Goal: Transaction & Acquisition: Purchase product/service

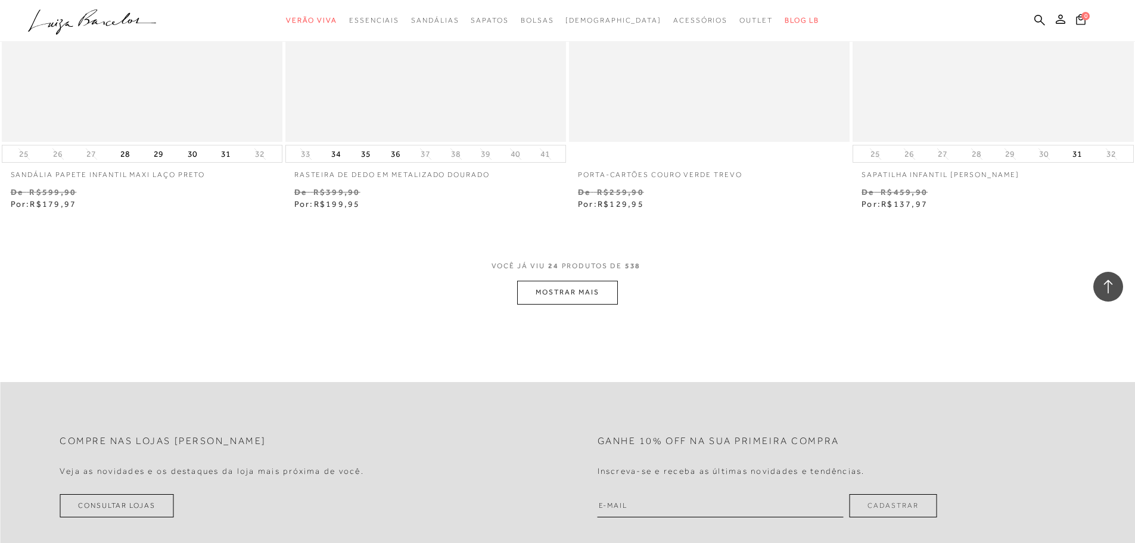
scroll to position [2799, 0]
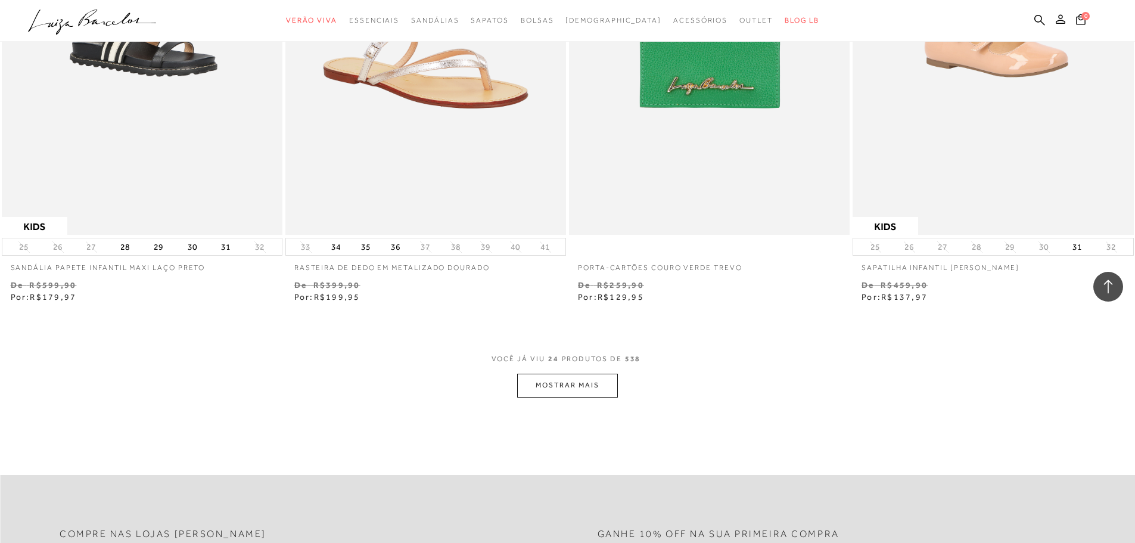
click at [541, 383] on button "MOSTRAR MAIS" at bounding box center [567, 384] width 100 height 23
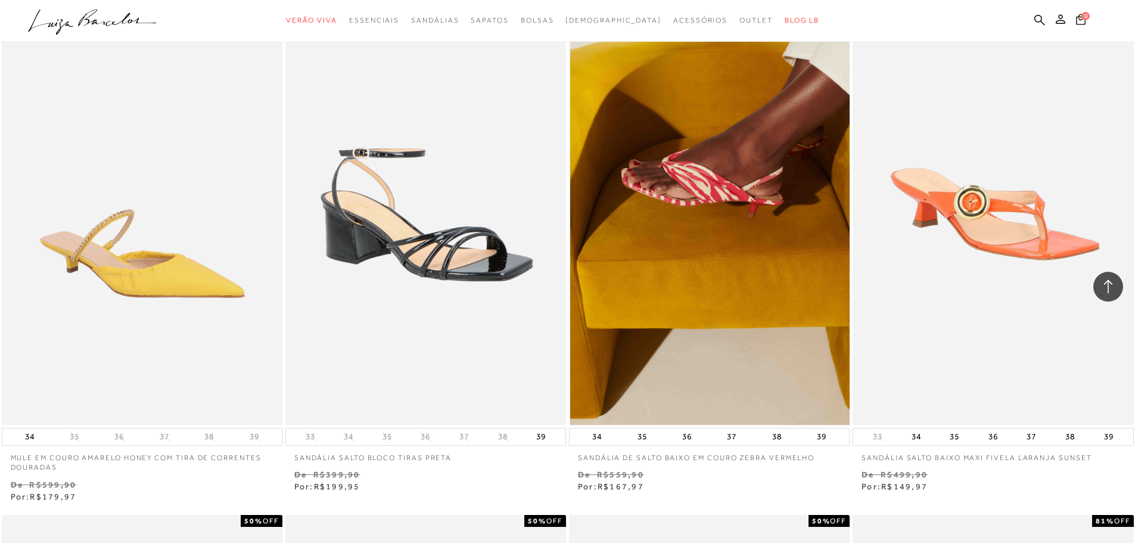
scroll to position [4645, 0]
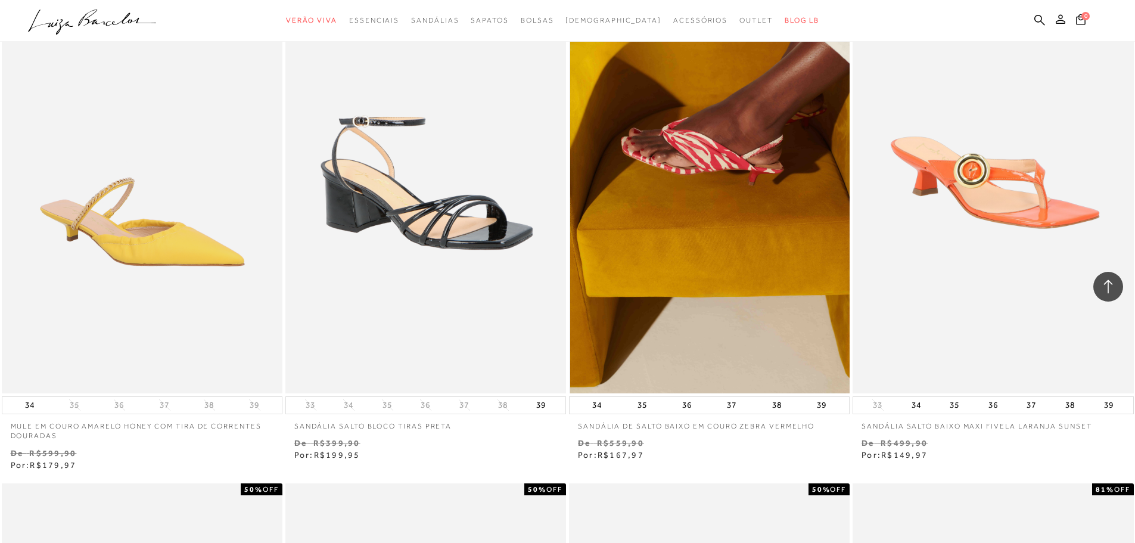
click at [741, 223] on img at bounding box center [709, 182] width 279 height 421
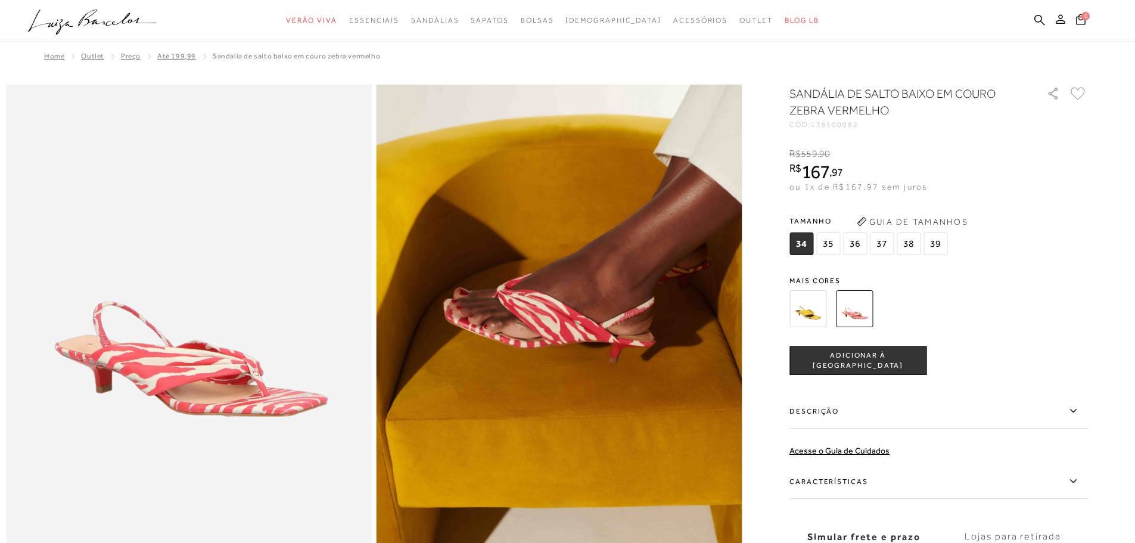
click at [958, 217] on button "Guia de Tamanhos" at bounding box center [911, 221] width 119 height 19
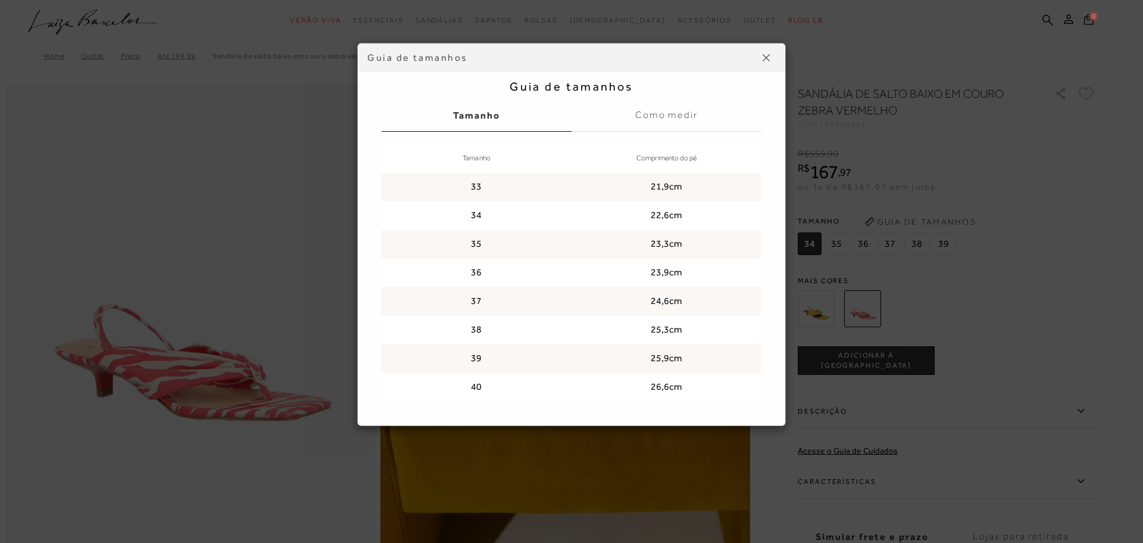
click at [765, 60] on img at bounding box center [766, 57] width 7 height 7
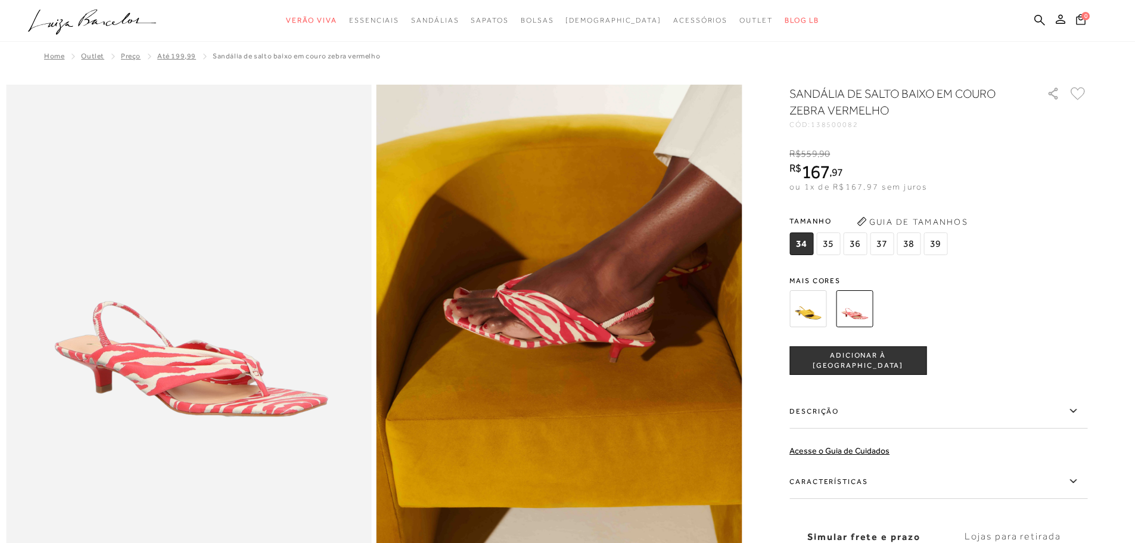
click at [855, 305] on img at bounding box center [854, 308] width 37 height 37
click at [944, 244] on span "39" at bounding box center [935, 243] width 24 height 23
click at [871, 356] on span "ADICIONAR À [GEOGRAPHIC_DATA]" at bounding box center [858, 360] width 136 height 21
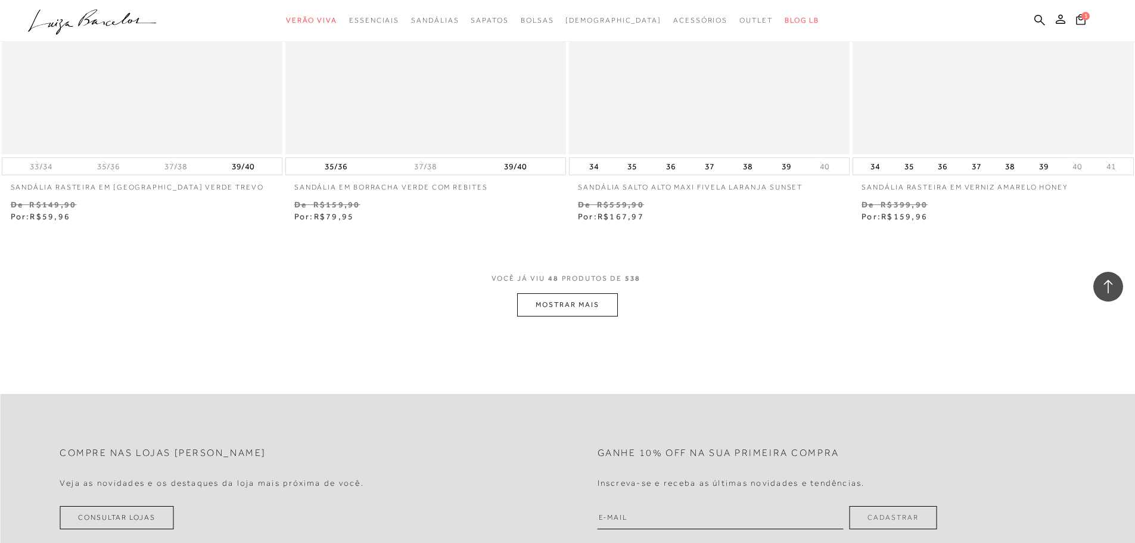
scroll to position [5955, 0]
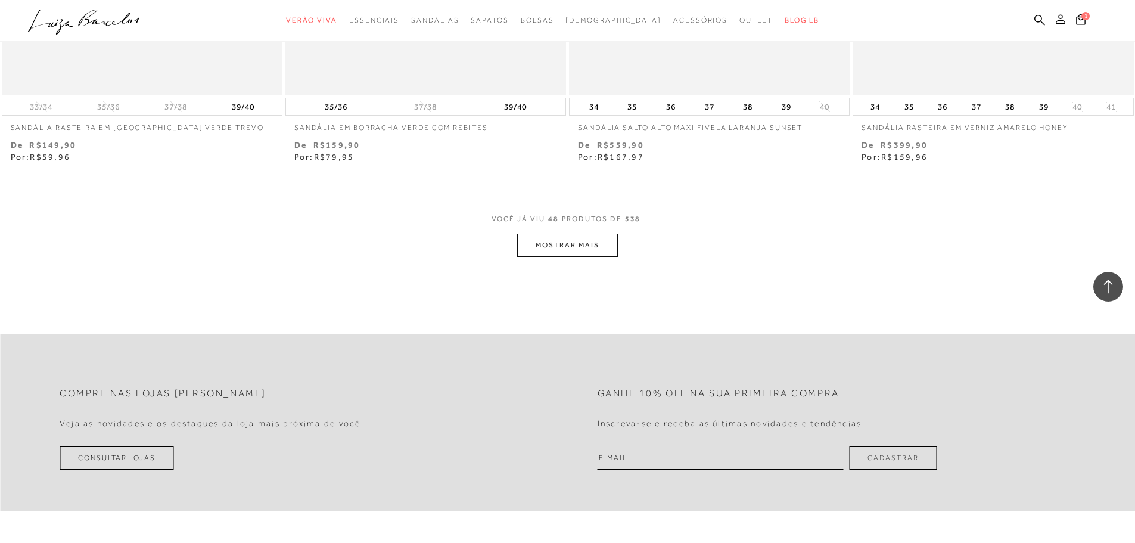
click at [568, 252] on button "MOSTRAR MAIS" at bounding box center [567, 244] width 100 height 23
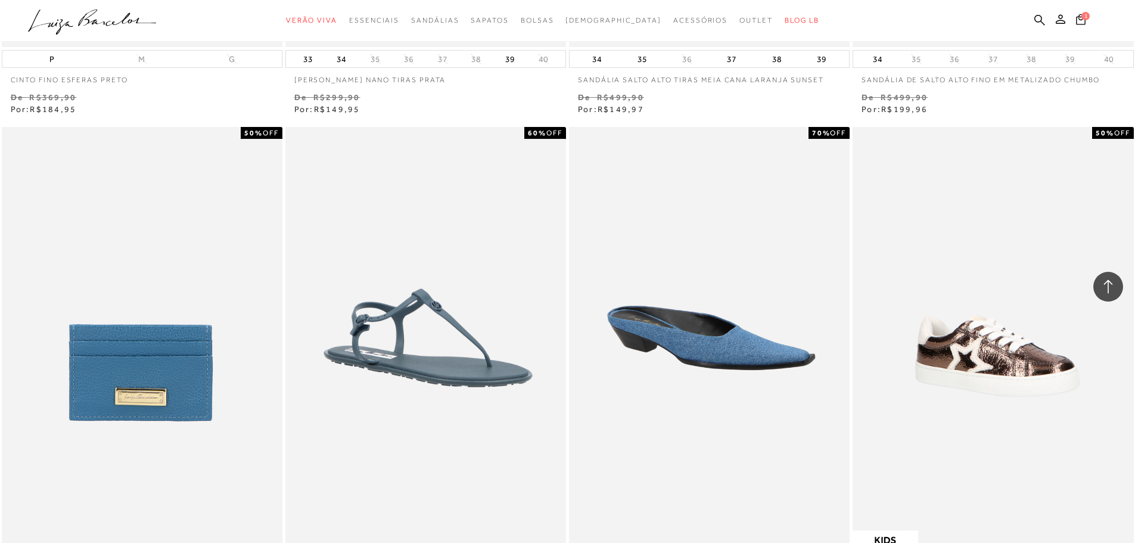
scroll to position [8218, 0]
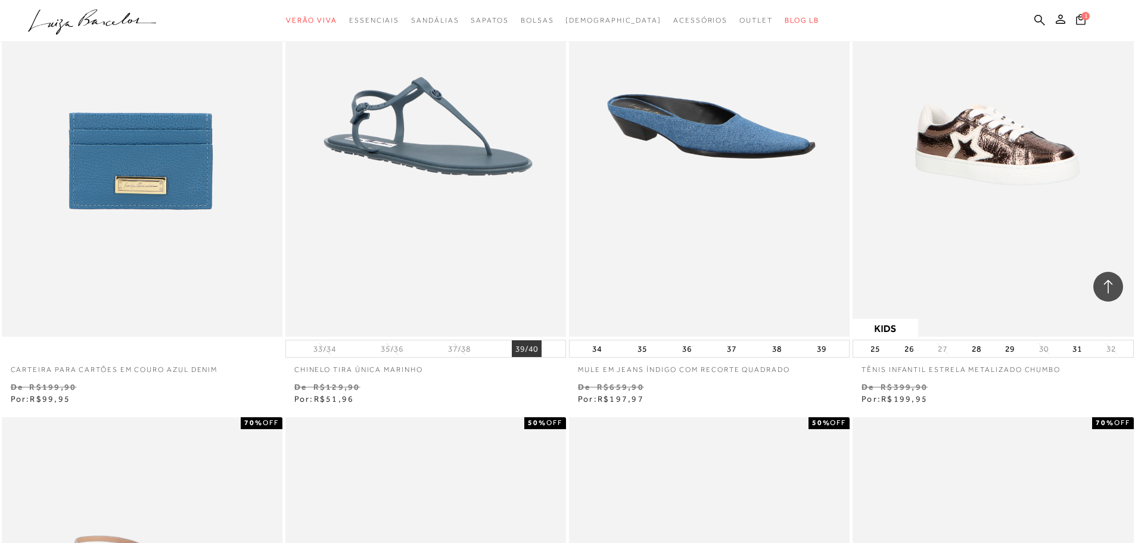
click at [528, 349] on button "39/40" at bounding box center [527, 348] width 30 height 17
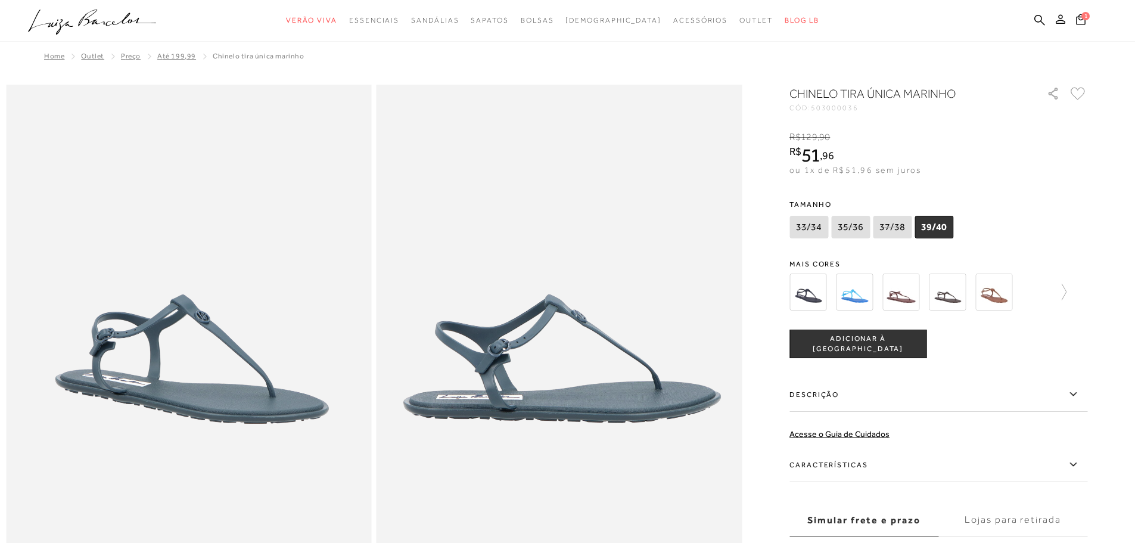
click at [859, 298] on img at bounding box center [854, 291] width 37 height 37
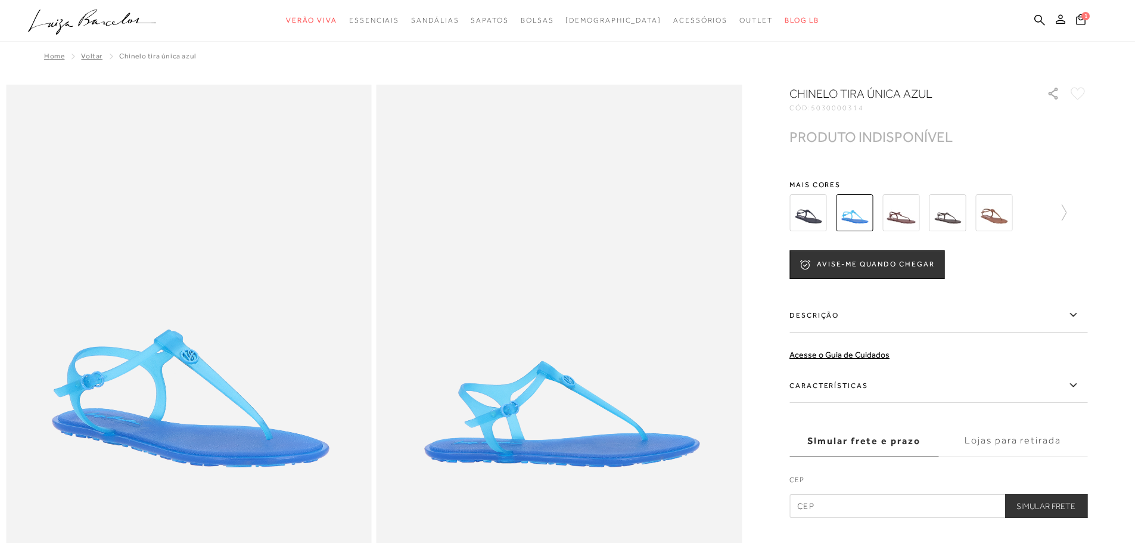
click at [1009, 210] on img at bounding box center [993, 212] width 37 height 37
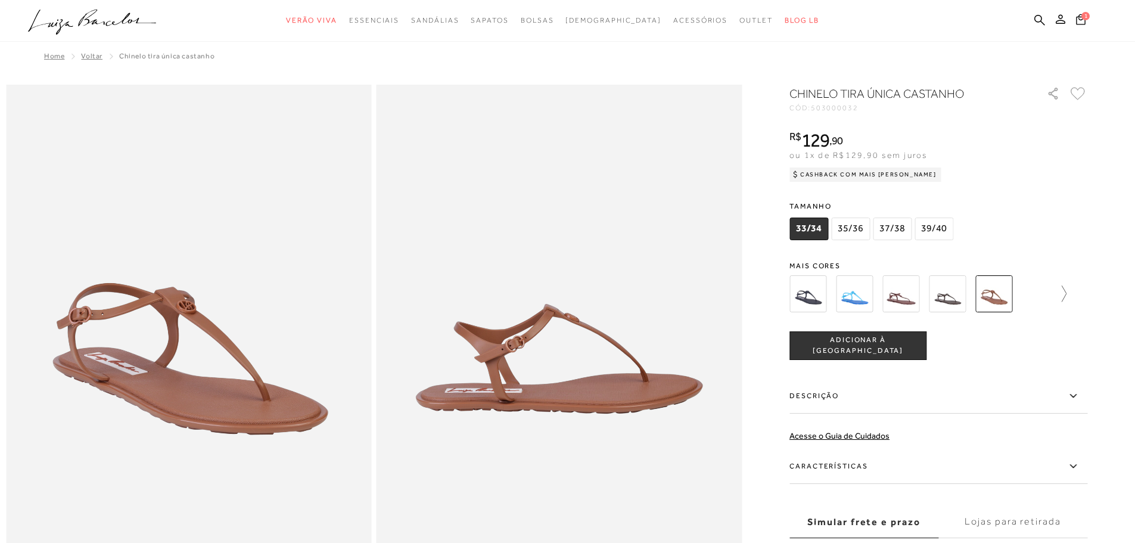
click at [1066, 292] on icon at bounding box center [1057, 293] width 17 height 17
click at [840, 291] on img at bounding box center [828, 293] width 37 height 37
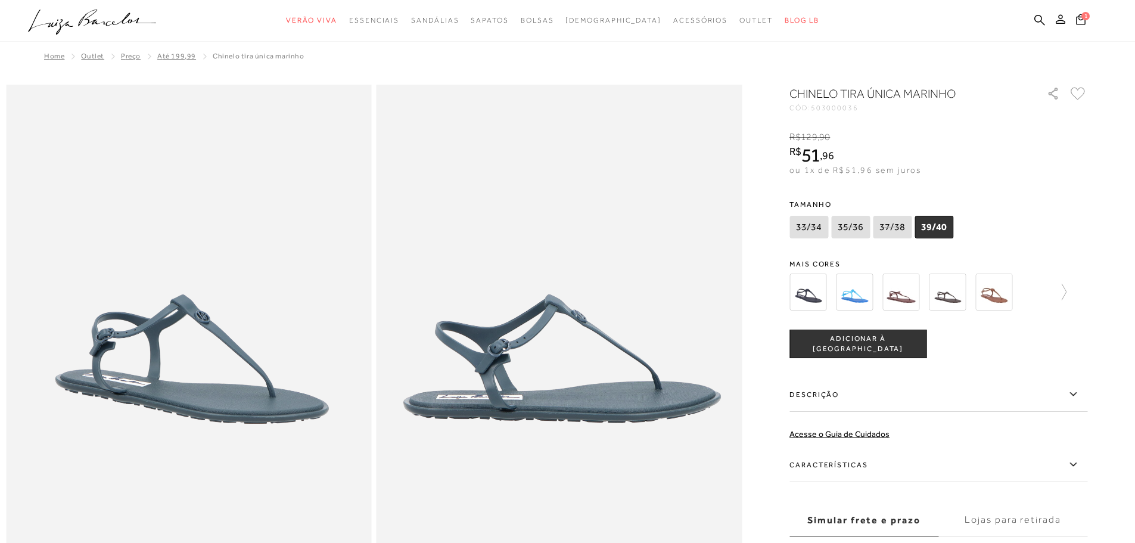
click at [931, 227] on span "39/40" at bounding box center [933, 227] width 39 height 23
click at [892, 344] on span "ADICIONAR À [GEOGRAPHIC_DATA]" at bounding box center [858, 344] width 136 height 21
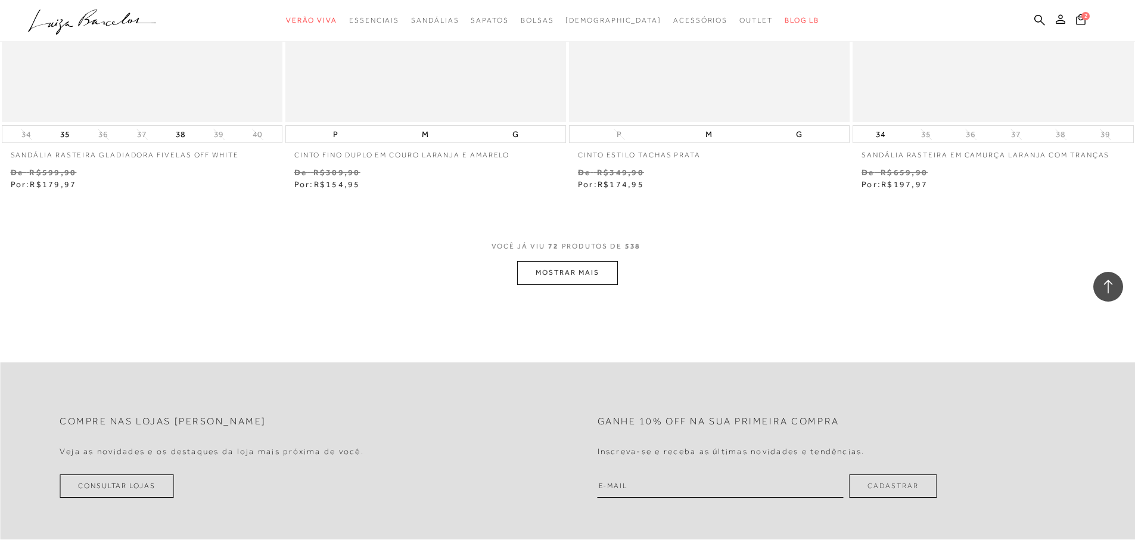
scroll to position [8993, 0]
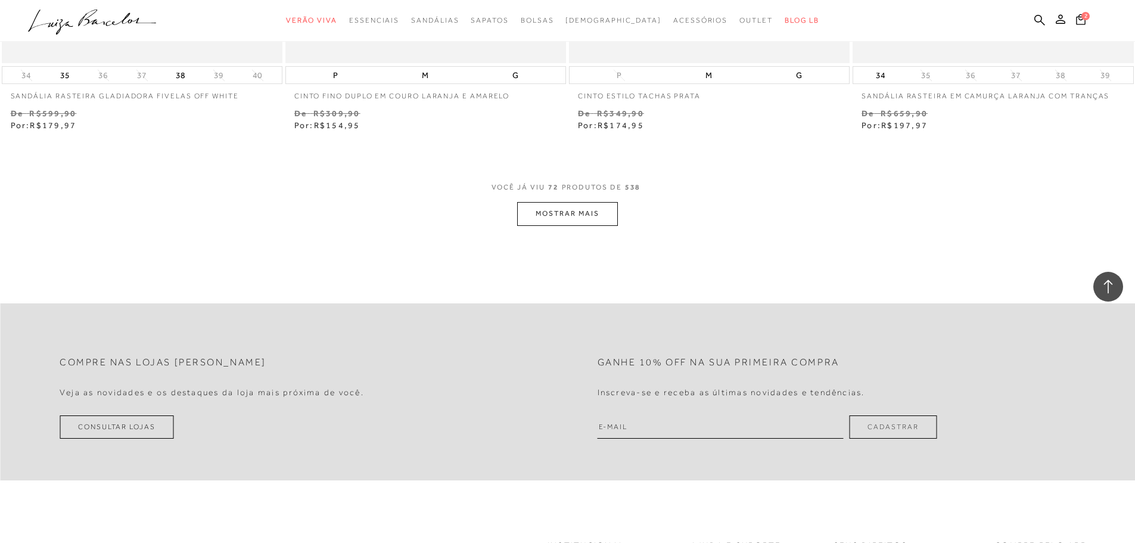
click at [600, 217] on button "MOSTRAR MAIS" at bounding box center [567, 213] width 100 height 23
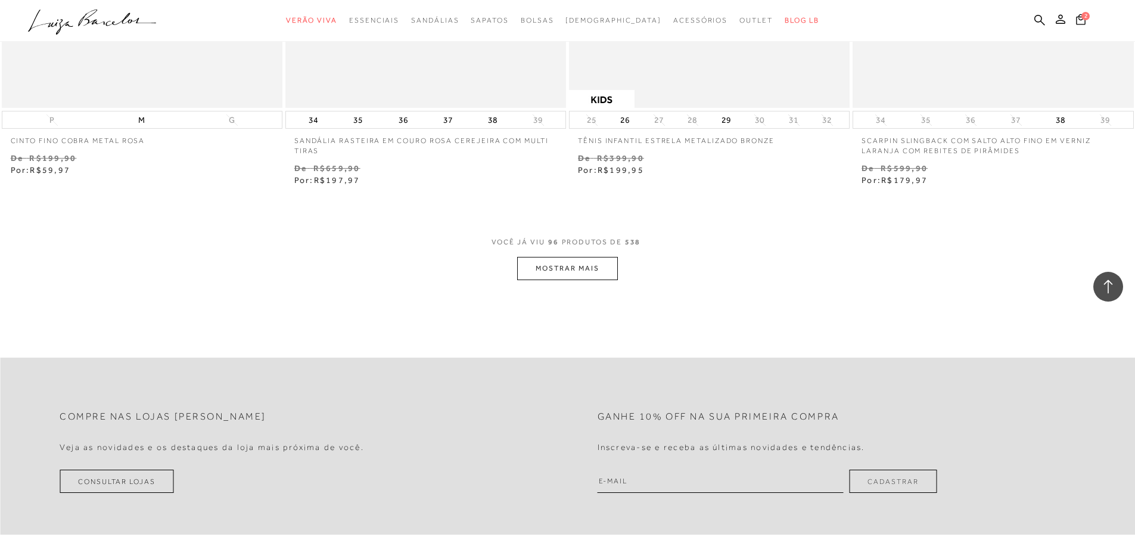
scroll to position [11970, 0]
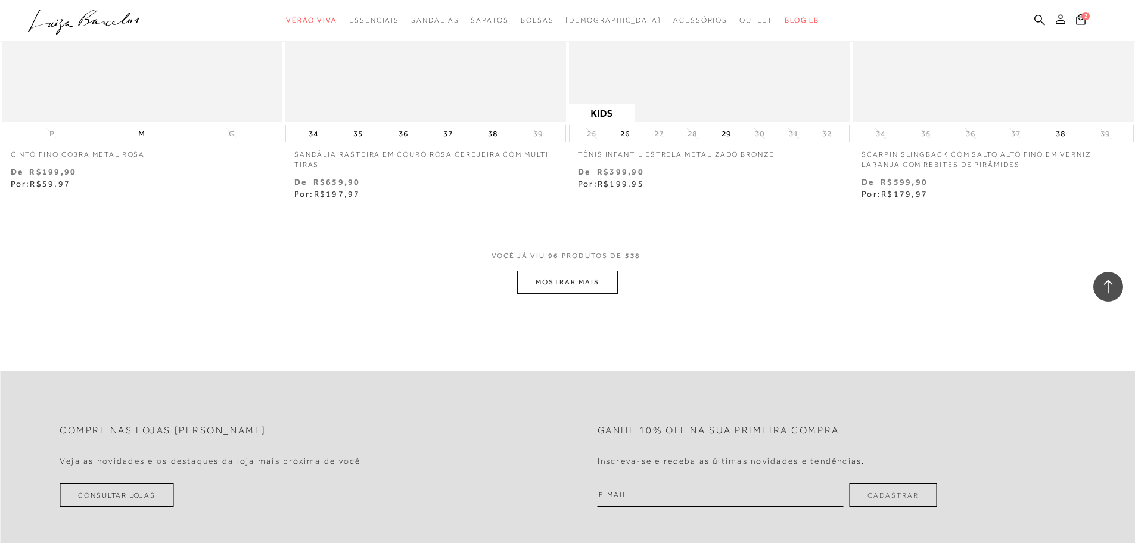
click at [563, 294] on button "MOSTRAR MAIS" at bounding box center [567, 281] width 100 height 23
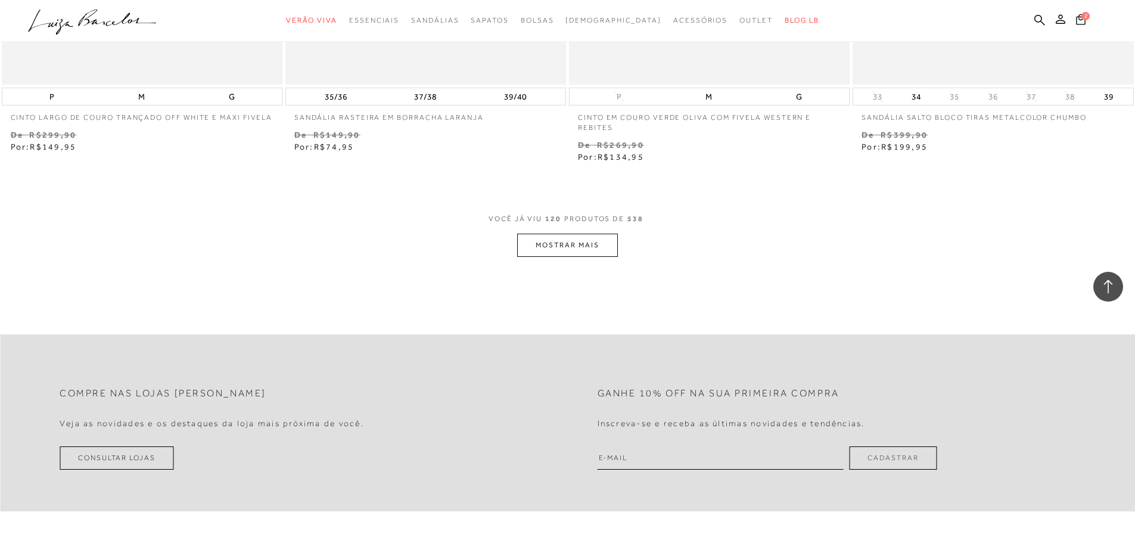
scroll to position [15067, 0]
click at [548, 253] on button "MOSTRAR MAIS" at bounding box center [567, 241] width 100 height 23
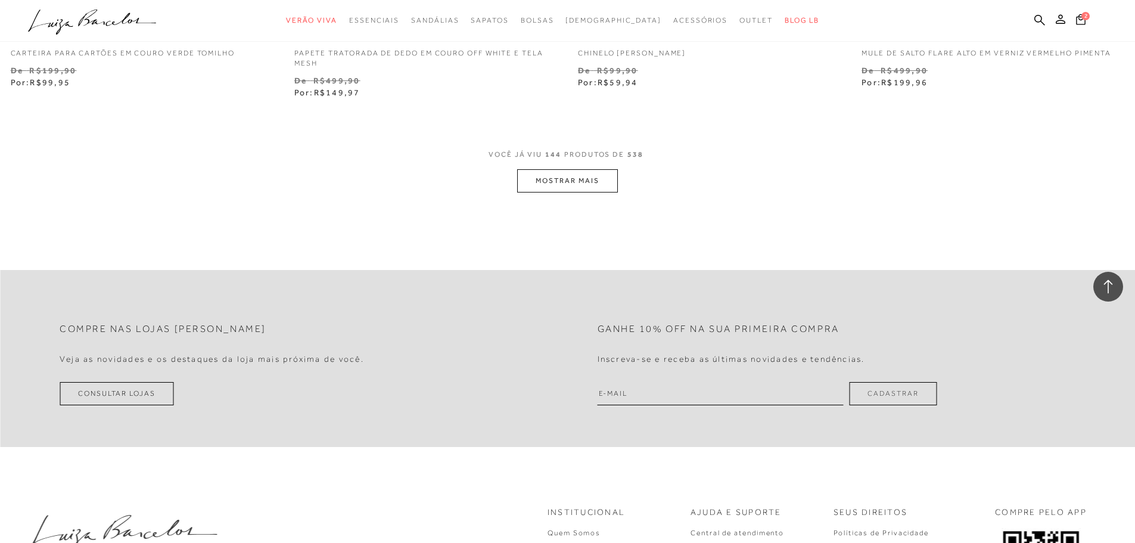
click at [555, 192] on button "MOSTRAR MAIS" at bounding box center [567, 180] width 100 height 23
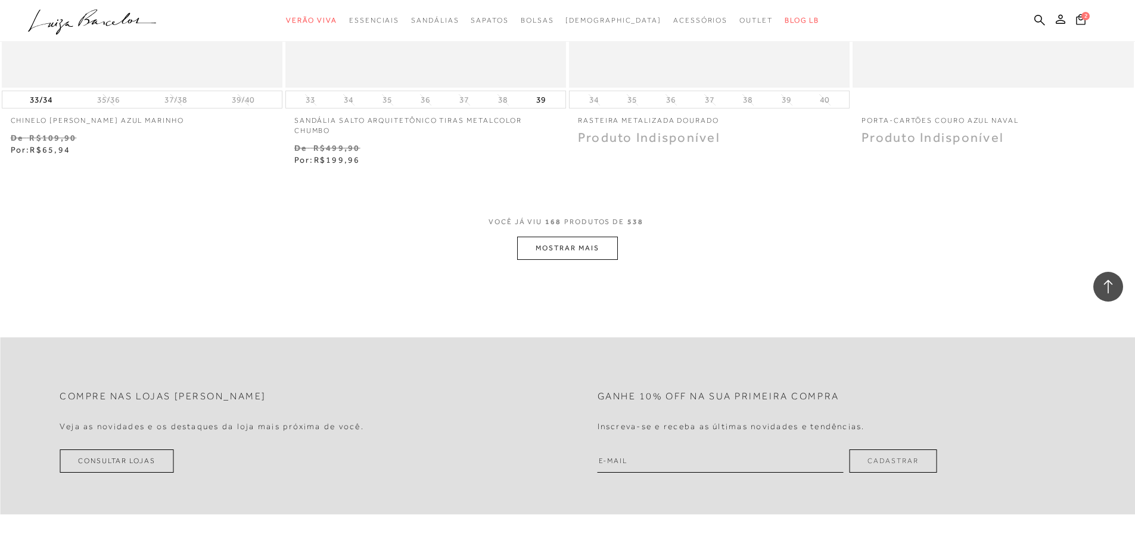
scroll to position [21142, 0]
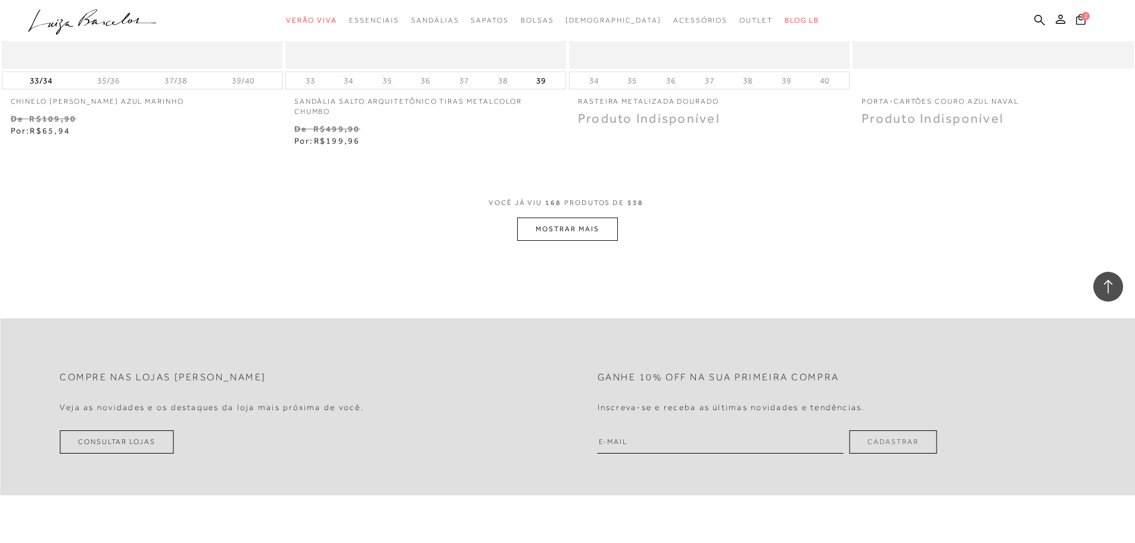
click at [540, 241] on button "MOSTRAR MAIS" at bounding box center [567, 228] width 100 height 23
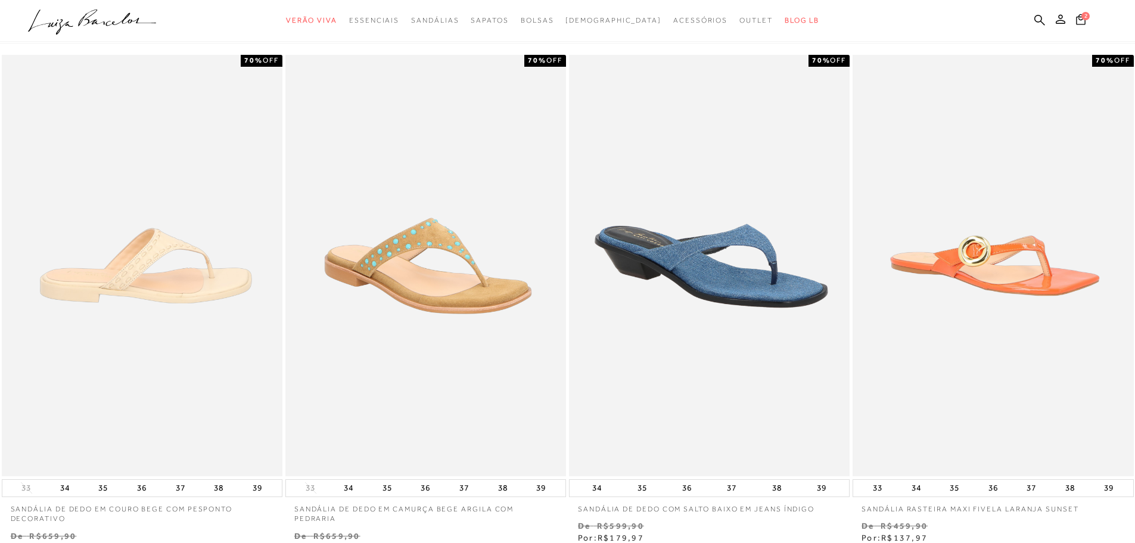
scroll to position [60, 0]
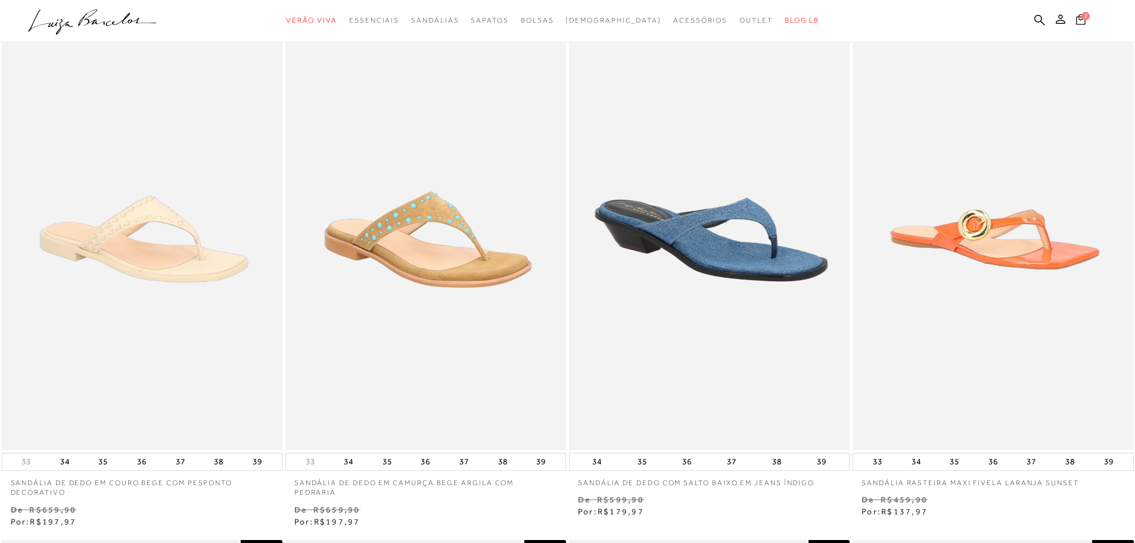
click at [1084, 20] on span "2" at bounding box center [1085, 16] width 8 height 8
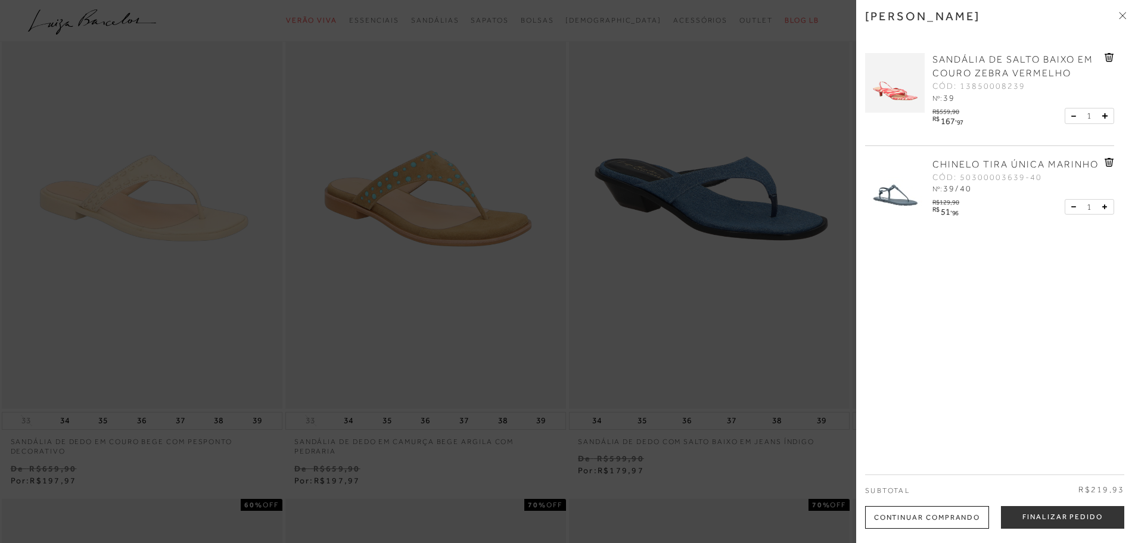
scroll to position [119, 0]
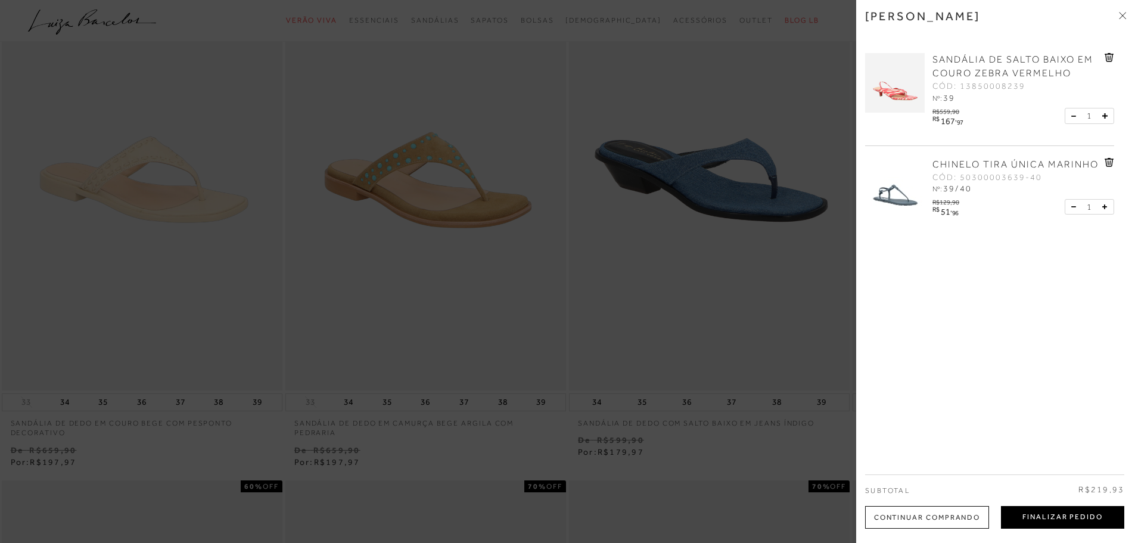
click at [1062, 514] on button "Finalizar Pedido" at bounding box center [1062, 517] width 123 height 23
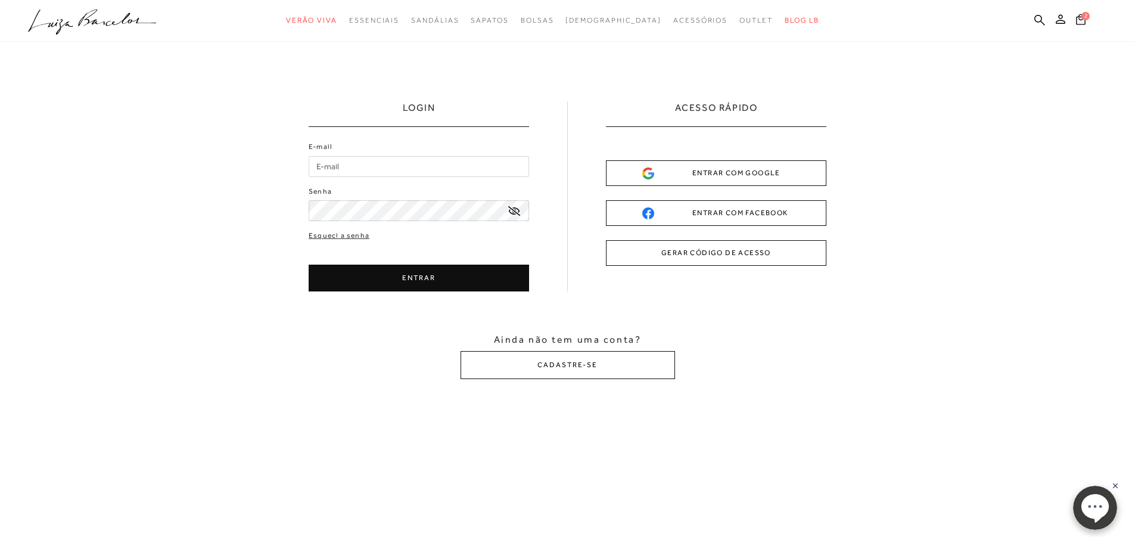
click at [700, 166] on button "ENTRAR COM GOOGLE" at bounding box center [716, 173] width 220 height 26
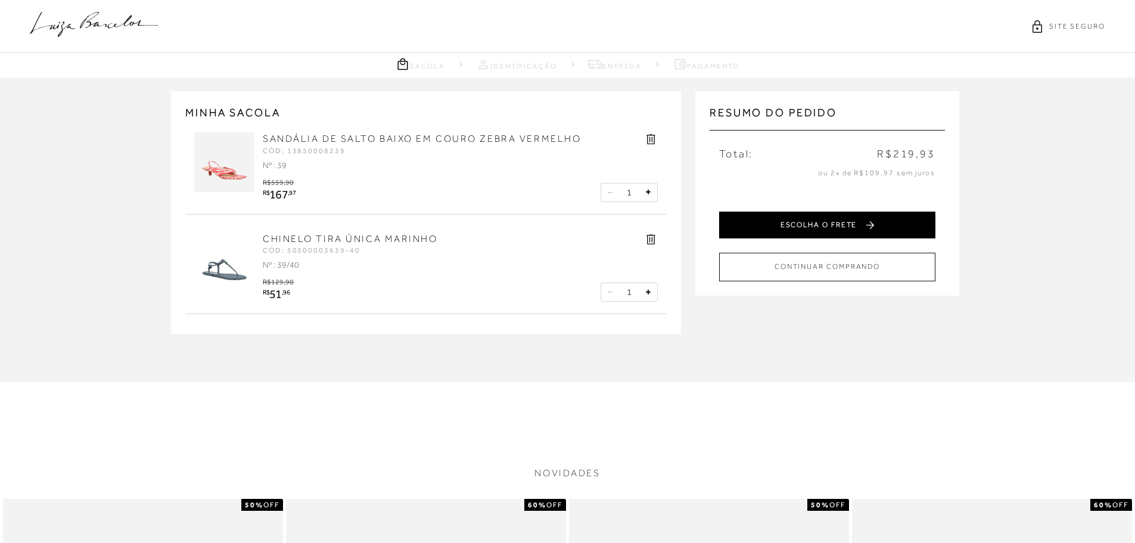
click at [818, 219] on button "ESCOLHA O FRETE" at bounding box center [827, 224] width 216 height 27
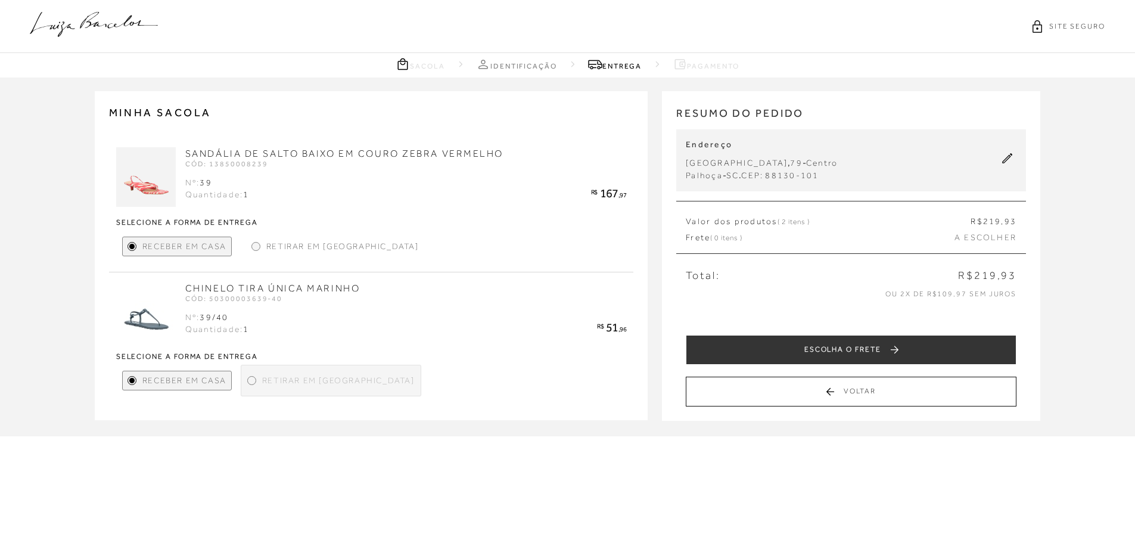
click at [768, 222] on span "Valor dos produtos ( 2 itens )" at bounding box center [746, 222] width 123 height 12
click at [772, 248] on div "Valor dos produtos ( 2 itens ) R$ 219 ,93 Frete ( 0 itens ) A ESCOLHER" at bounding box center [851, 227] width 350 height 53
click at [958, 238] on span "A ESCOLHER" at bounding box center [985, 238] width 62 height 12
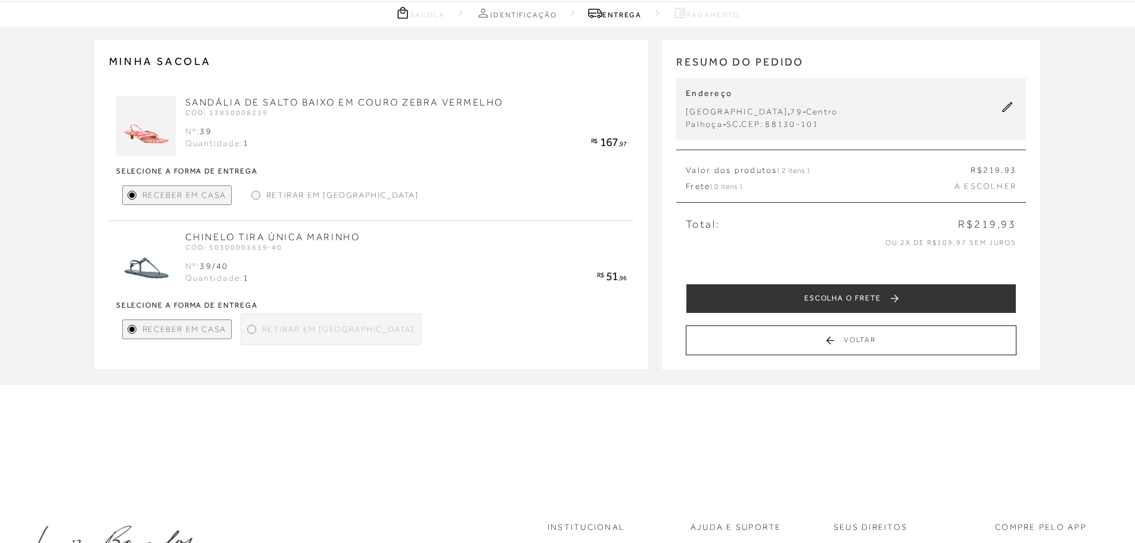
scroll to position [60, 0]
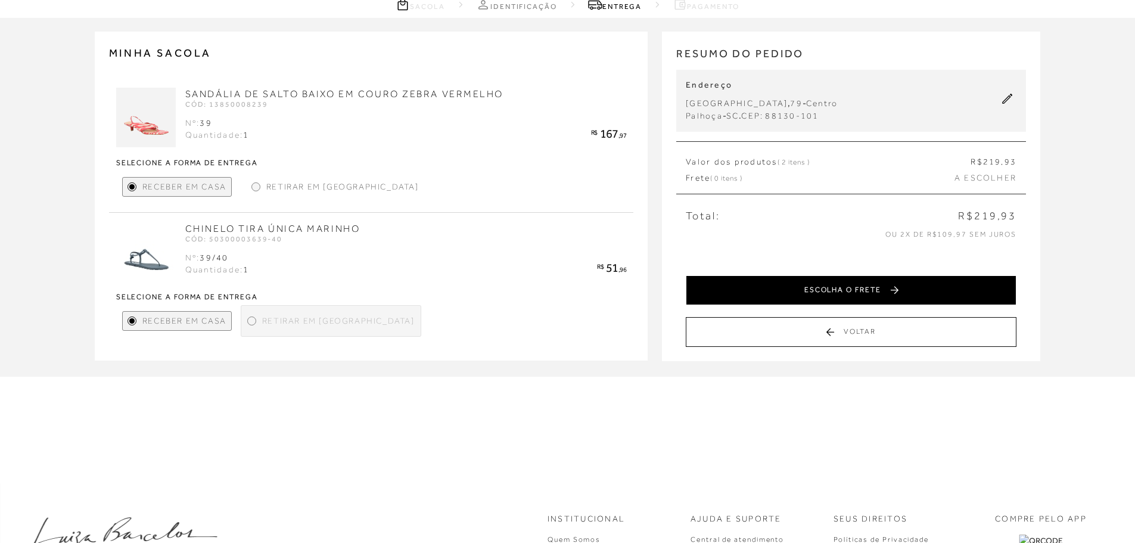
click at [850, 292] on button "ESCOLHA O FRETE" at bounding box center [850, 290] width 331 height 30
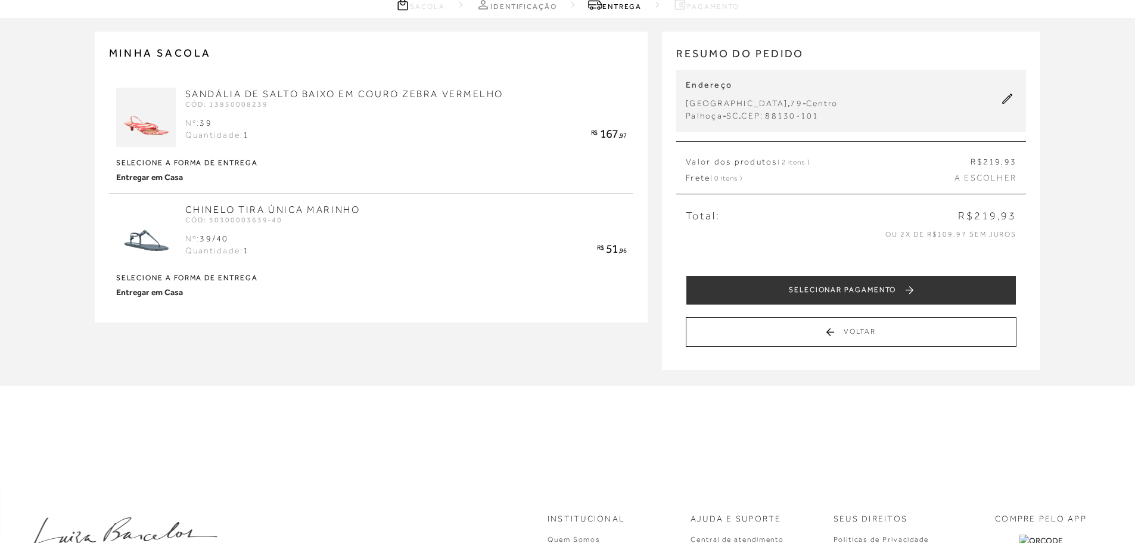
scroll to position [0, 0]
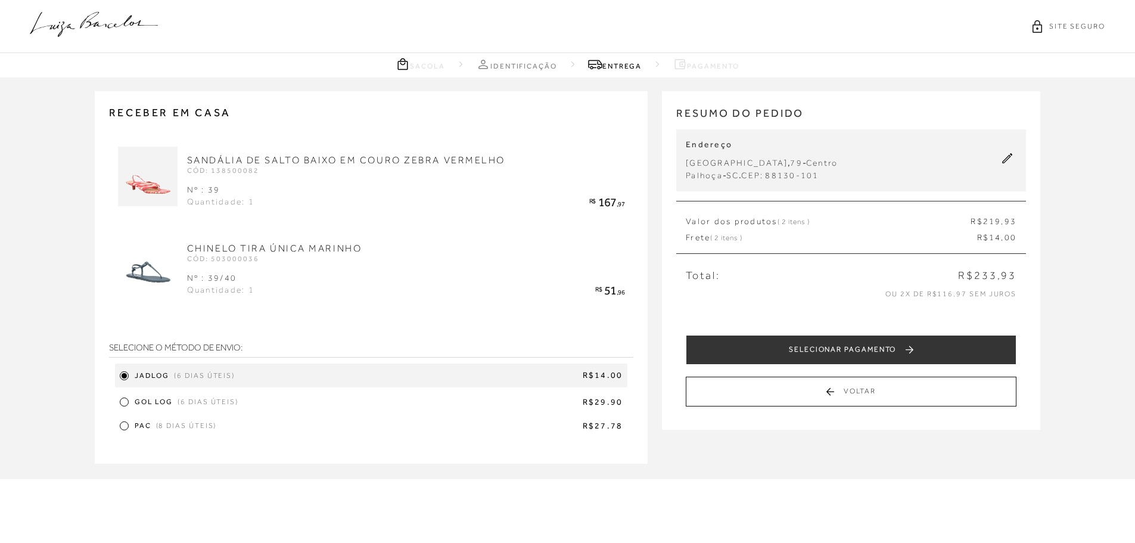
click at [967, 235] on div "Frete ( 2 itens ) R$ 14 ,00" at bounding box center [850, 238] width 331 height 12
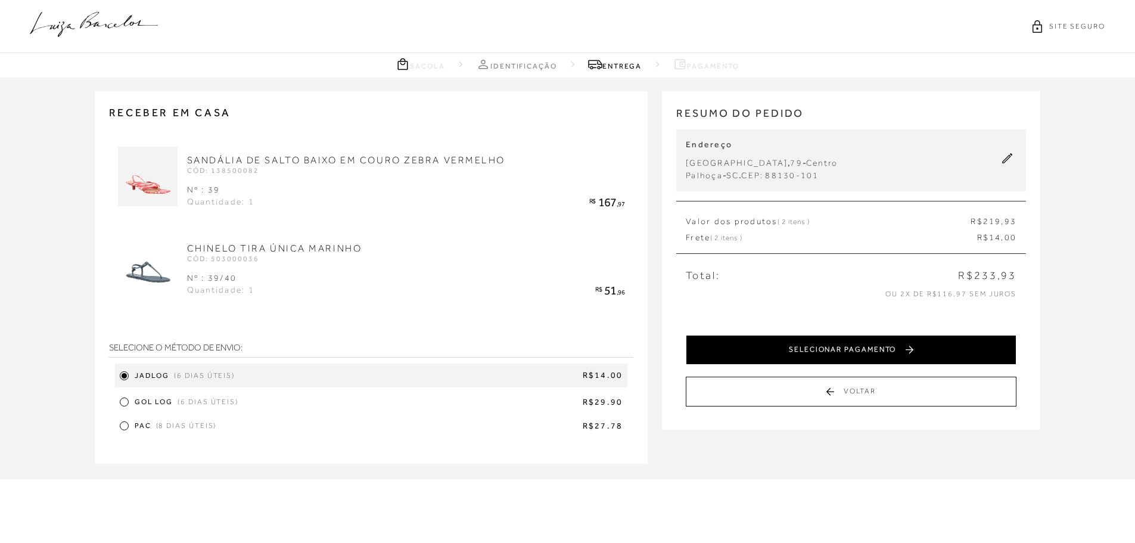
click at [873, 351] on button "SELECIONAR PAGAMENTO" at bounding box center [850, 350] width 331 height 30
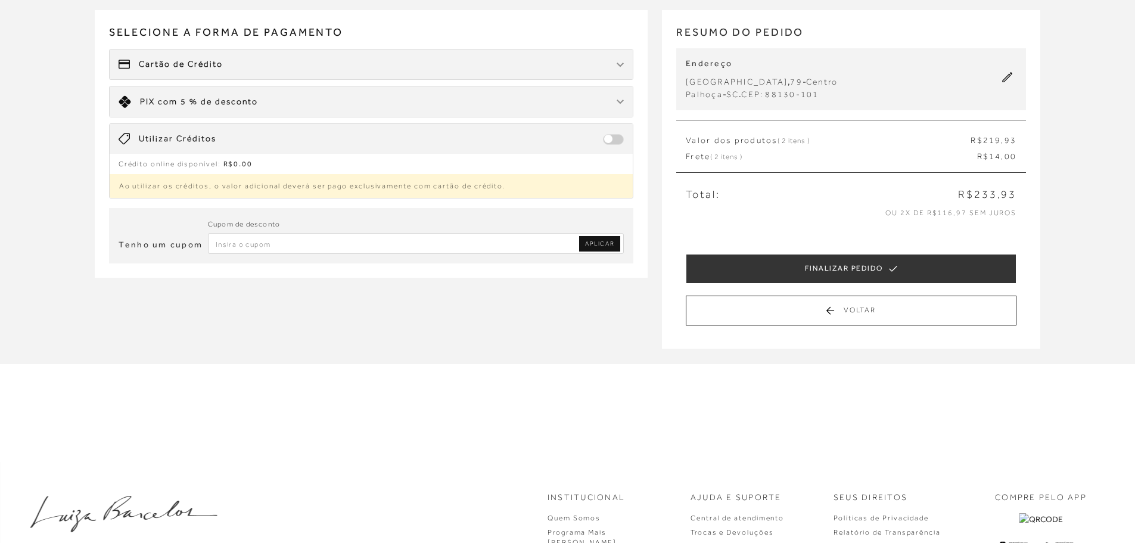
scroll to position [50, 0]
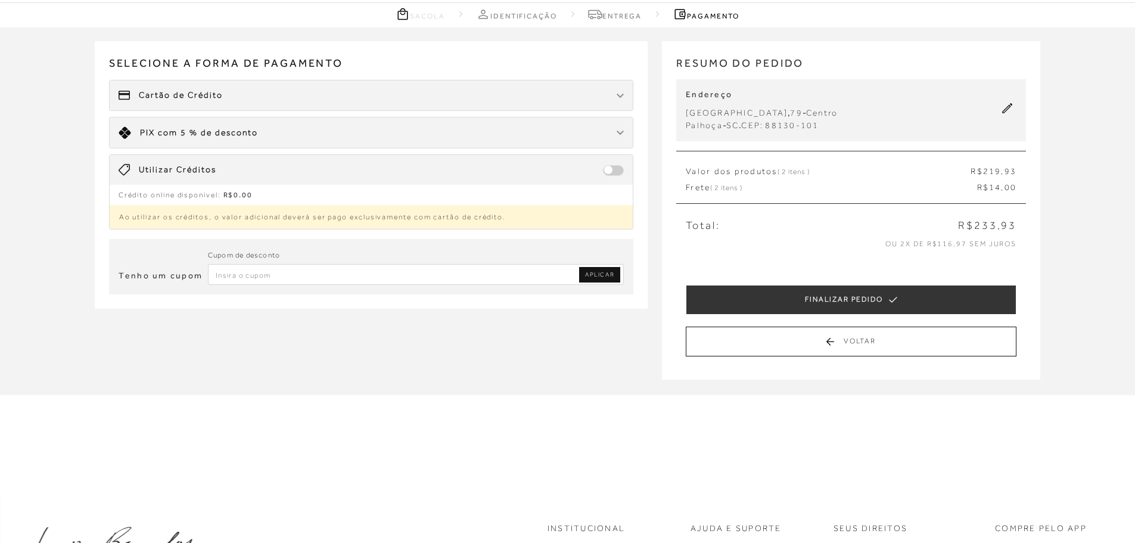
click at [280, 127] on div "Limite: R$ 5.000,00 PIX com 5 % de desconto" at bounding box center [371, 132] width 523 height 30
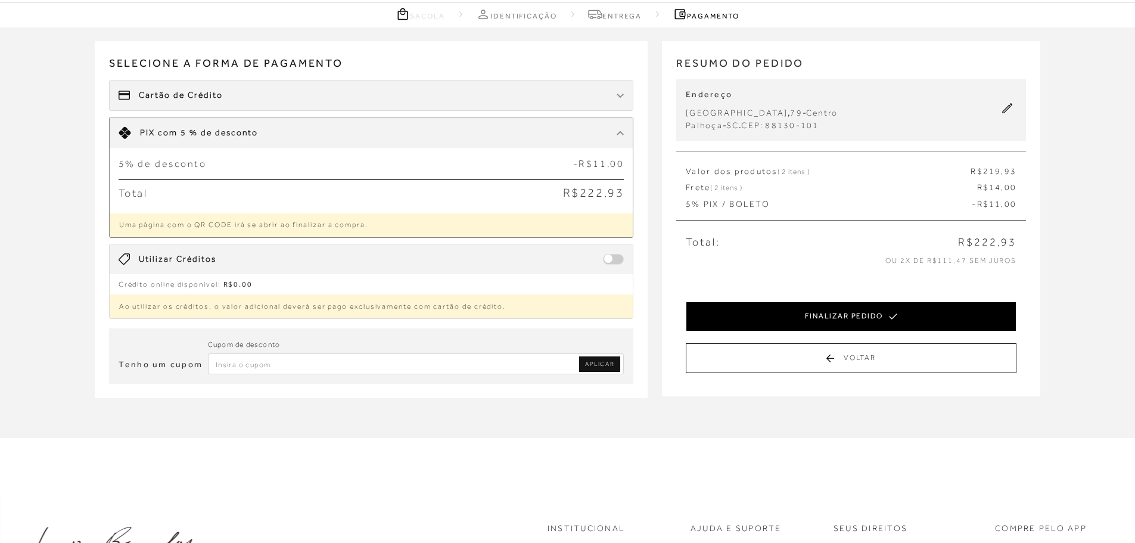
click at [864, 313] on button "FINALIZAR PEDIDO" at bounding box center [850, 316] width 331 height 30
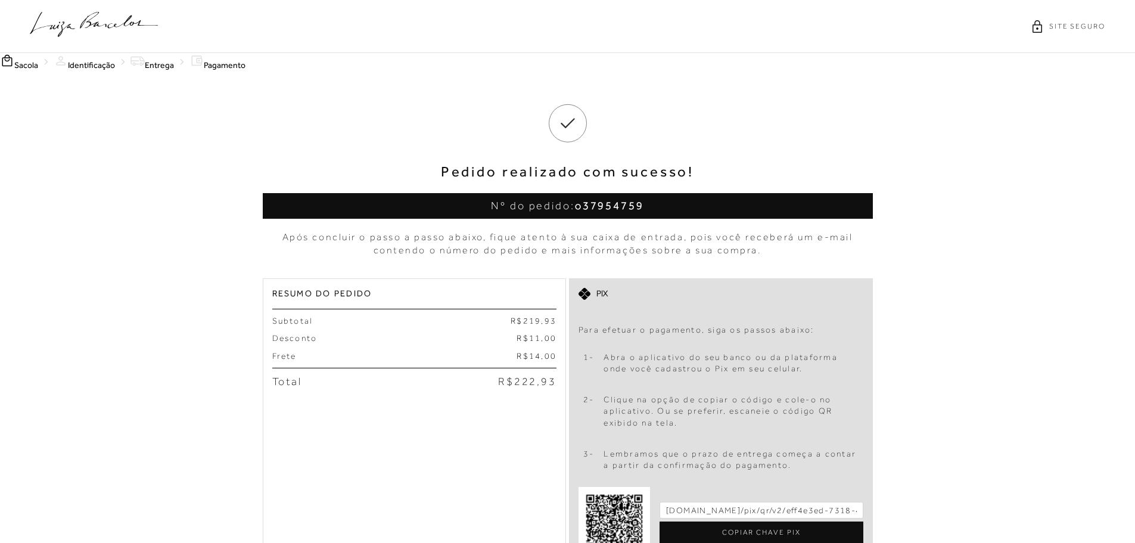
click at [194, 227] on div "Pedido realizado com sucesso! Nº do pedido: o37954759 Após concluir o passo a p…" at bounding box center [567, 514] width 1135 height 886
click at [940, 337] on div "Pedido realizado com sucesso! Nº do pedido: o37954759 Após concluir o passo a p…" at bounding box center [567, 514] width 1135 height 886
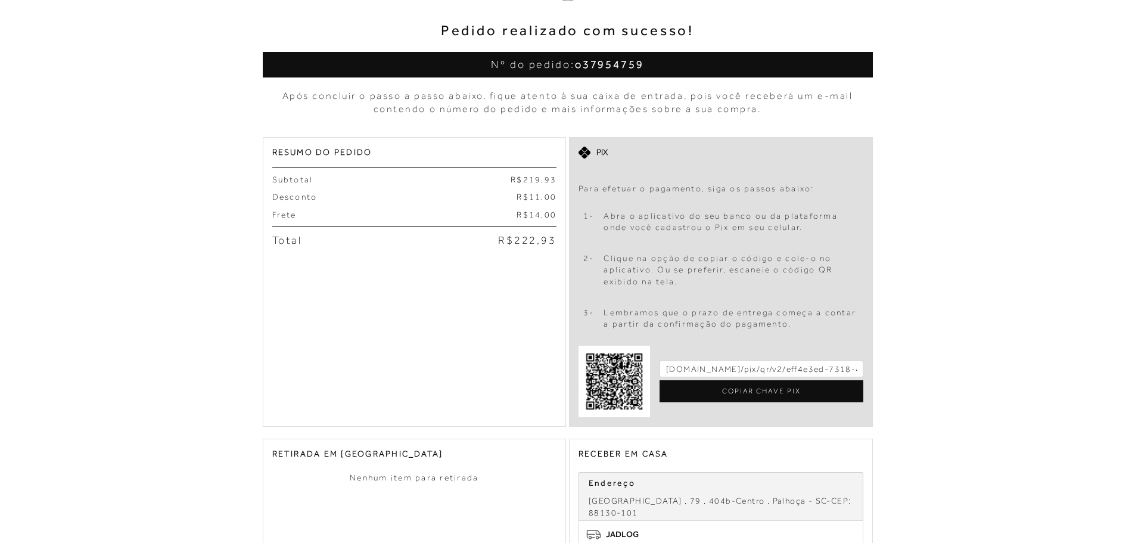
scroll to position [179, 0]
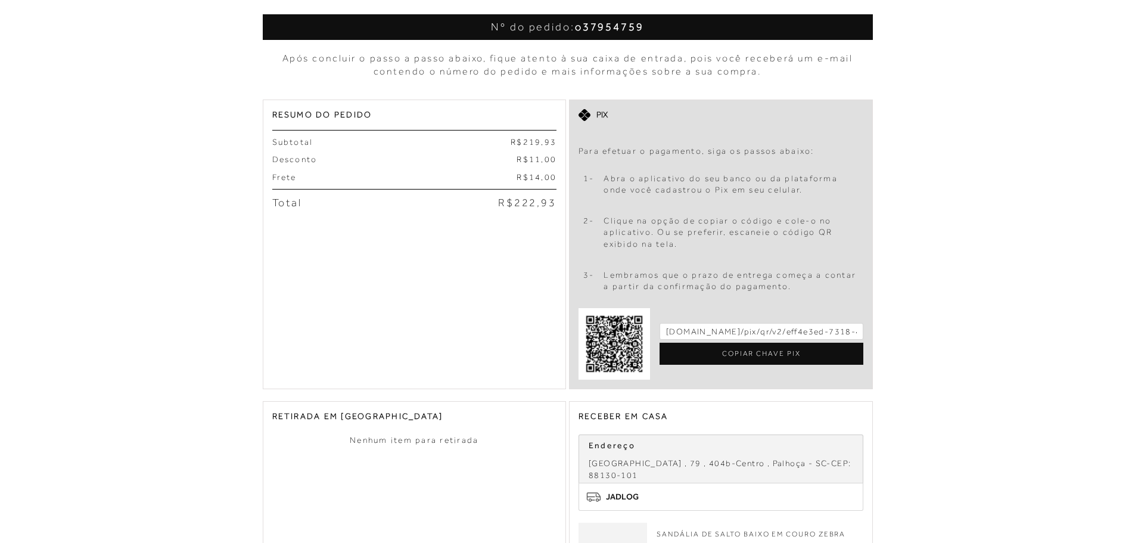
drag, startPoint x: 127, startPoint y: 152, endPoint x: 130, endPoint y: 83, distance: 69.7
click at [127, 149] on div "Pedido realizado com sucesso! Nº do pedido: o37954759 Após concluir o passo a p…" at bounding box center [567, 335] width 1135 height 886
